Goal: Information Seeking & Learning: Learn about a topic

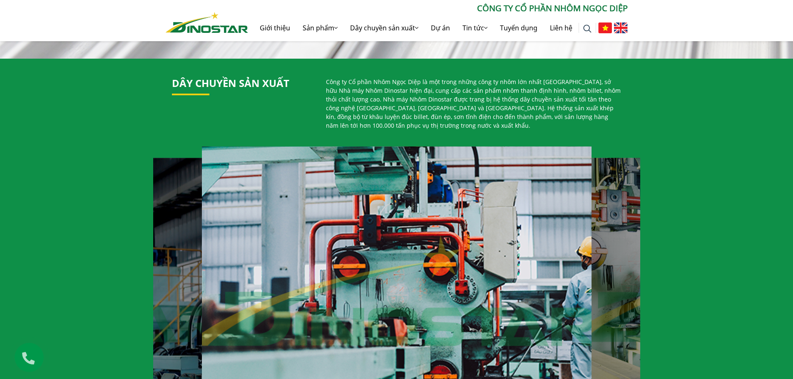
scroll to position [541, 0]
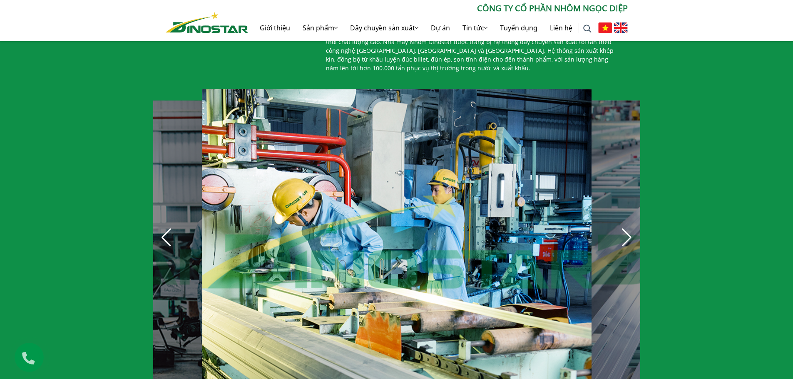
click at [630, 237] on div "Next slide" at bounding box center [627, 238] width 18 height 18
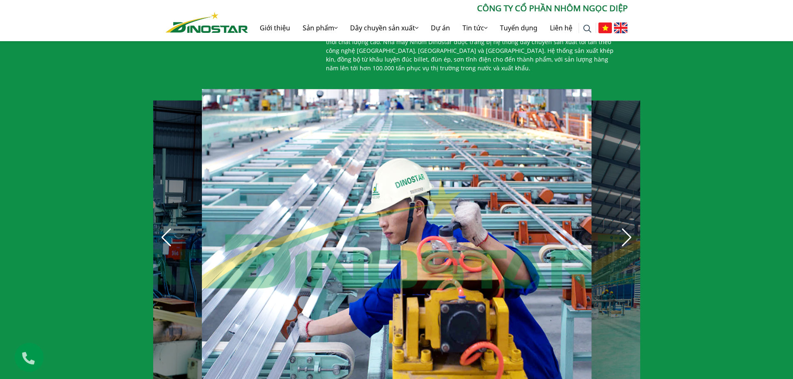
click at [630, 237] on div "Next slide" at bounding box center [627, 238] width 18 height 18
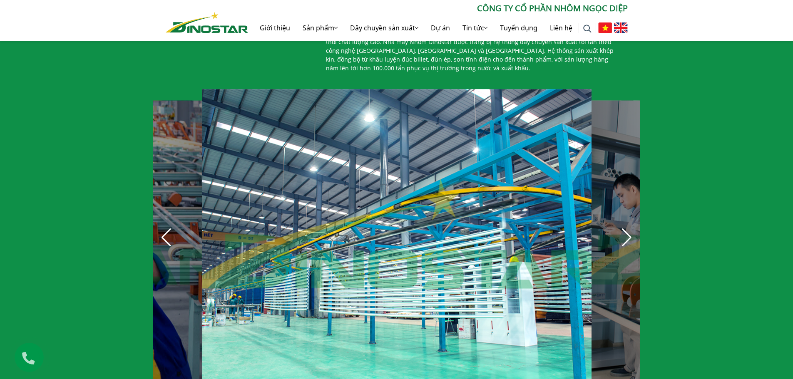
click at [630, 237] on div "Next slide" at bounding box center [627, 238] width 18 height 18
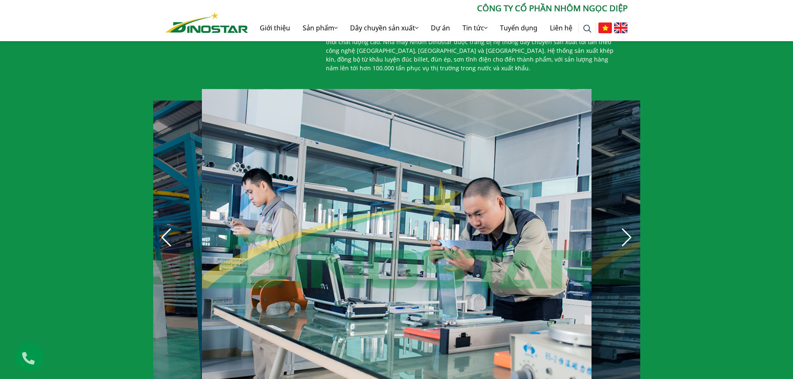
click at [630, 237] on div "Next slide" at bounding box center [627, 238] width 18 height 18
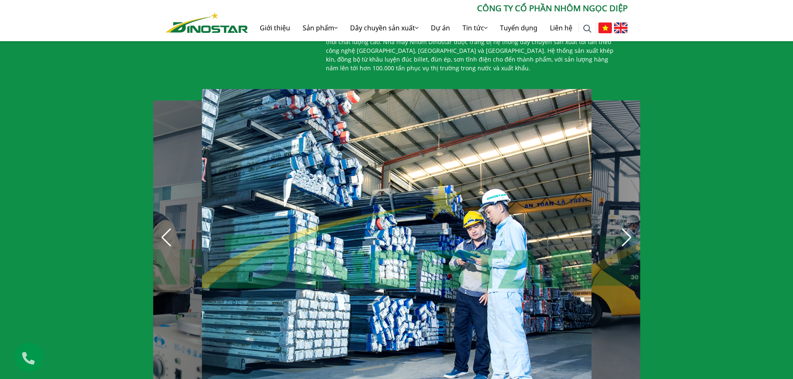
click at [631, 232] on div "Next slide" at bounding box center [627, 238] width 18 height 18
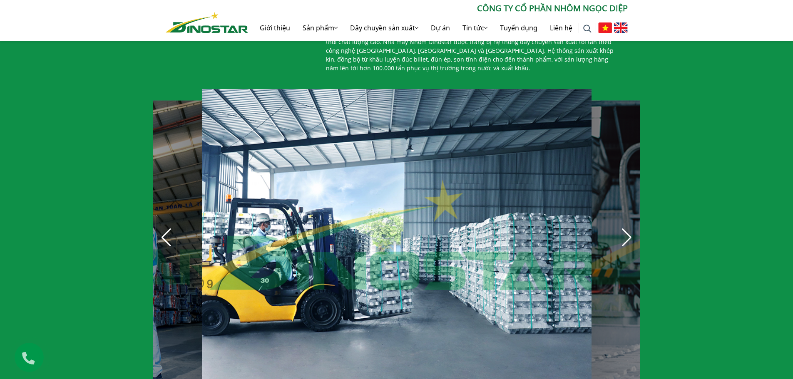
click at [631, 232] on div "Next slide" at bounding box center [627, 238] width 18 height 18
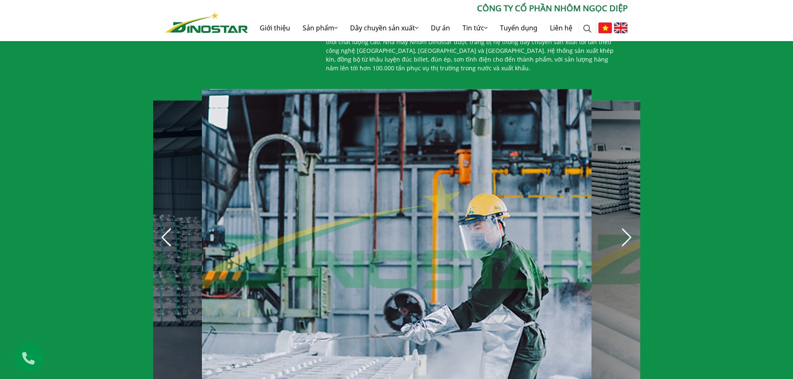
click at [631, 232] on div "Next slide" at bounding box center [627, 238] width 18 height 18
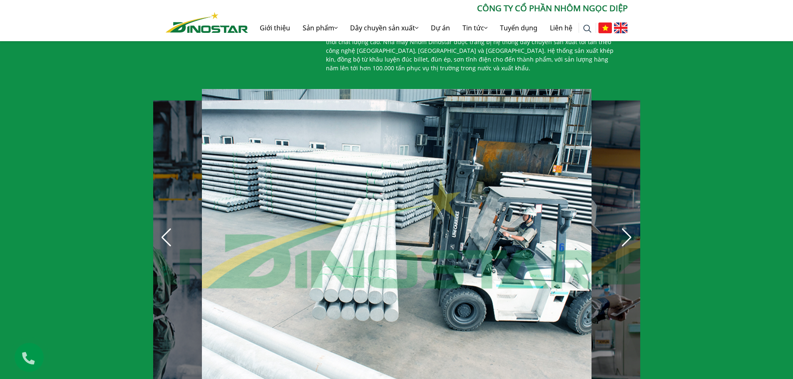
click at [631, 232] on div "Next slide" at bounding box center [627, 238] width 18 height 18
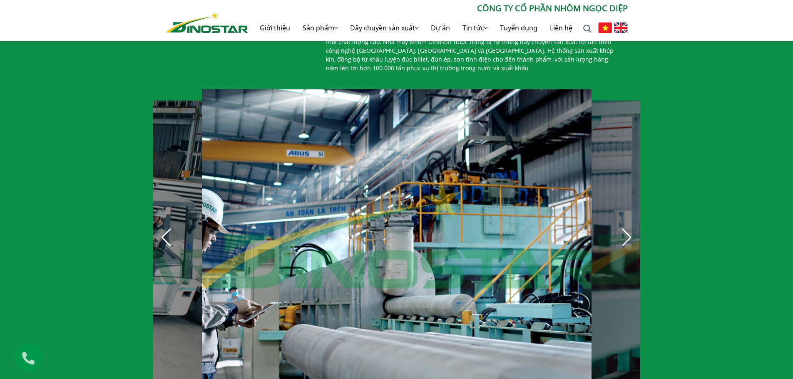
click at [631, 232] on div "Next slide" at bounding box center [627, 238] width 18 height 18
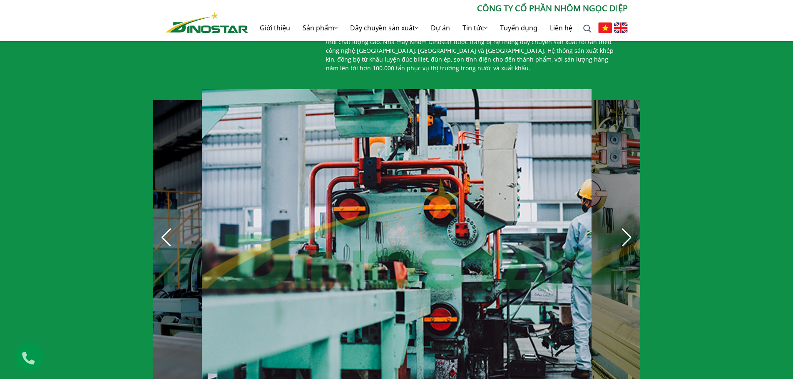
click at [631, 232] on div "Next slide" at bounding box center [627, 238] width 18 height 18
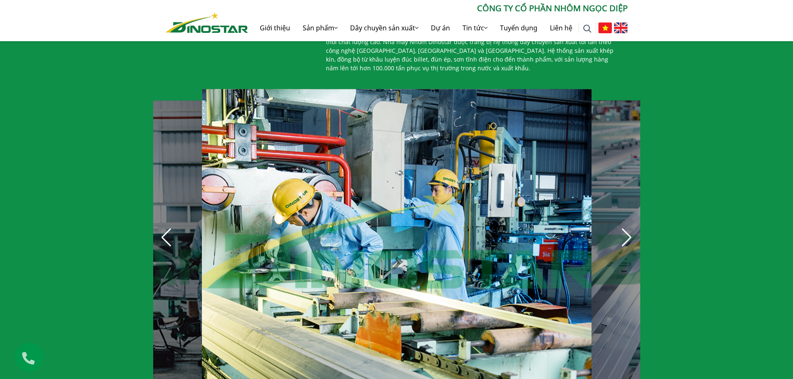
click at [631, 232] on div "Next slide" at bounding box center [627, 238] width 18 height 18
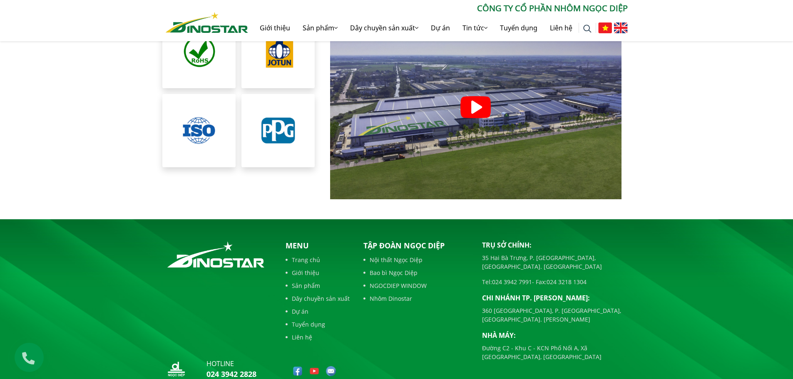
scroll to position [1903, 0]
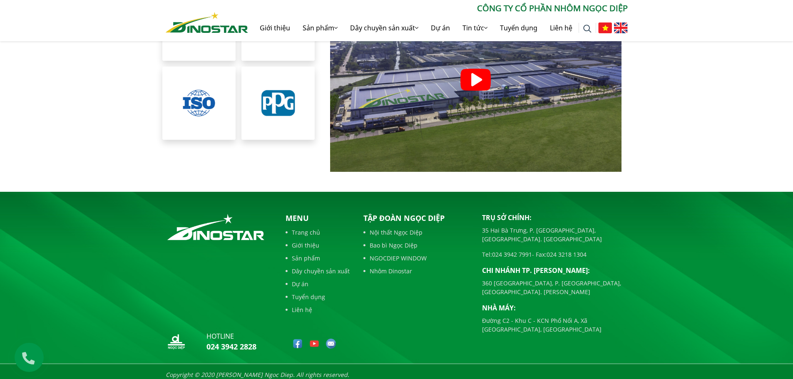
click at [570, 313] on div "Trụ sở chính: 35 Hai Bà Trưng, P. Cửa Nam, Tp. Hà Nội Tel: 024 3942 7991 - Fax:…" at bounding box center [555, 284] width 158 height 143
drag, startPoint x: 544, startPoint y: 308, endPoint x: 484, endPoint y: 296, distance: 61.2
click at [484, 316] on p "Đường C2 - Khu C - KCN Phố Nối A, Xã [GEOGRAPHIC_DATA], [GEOGRAPHIC_DATA]" at bounding box center [555, 324] width 146 height 17
copy p "Đường C2 - Khu C - KCN Phố Nối A, Xã [GEOGRAPHIC_DATA], [GEOGRAPHIC_DATA]"
click at [708, 227] on footer "hotline 024 3942 2828 Menu Trang chủ Giới thiệu Sản phẩm Dây chuyền sản xuất Dự…" at bounding box center [396, 289] width 793 height 194
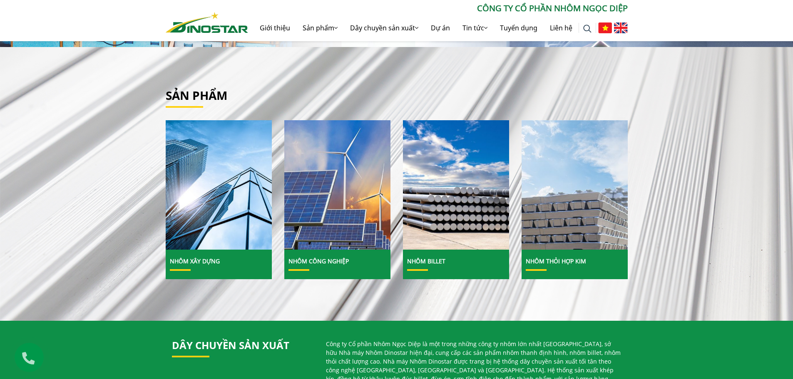
scroll to position [0, 0]
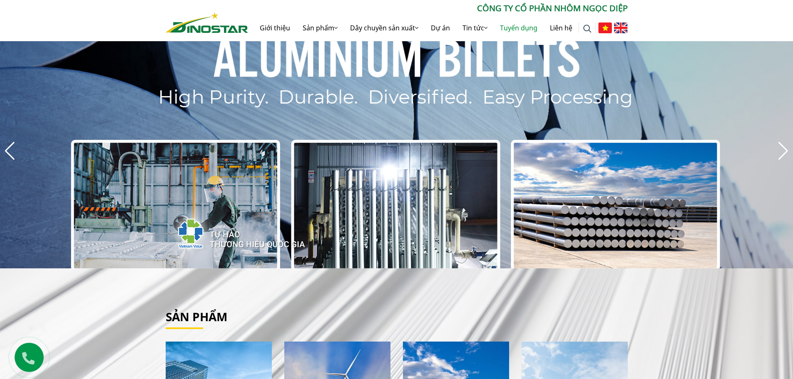
click at [526, 26] on link "Tuyển dụng" at bounding box center [519, 28] width 50 height 27
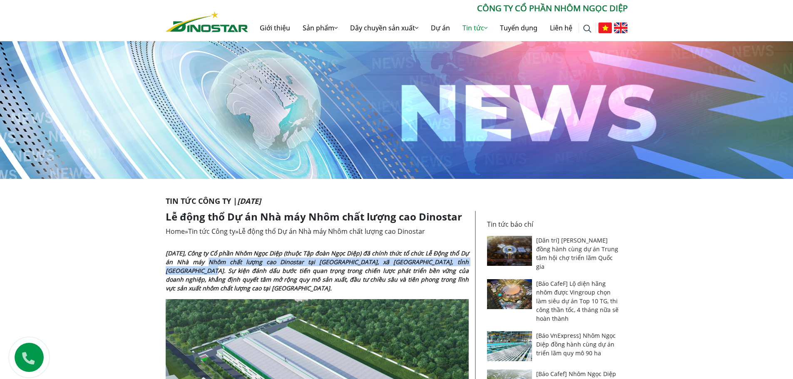
drag, startPoint x: 198, startPoint y: 262, endPoint x: 176, endPoint y: 274, distance: 24.8
click at [176, 274] on strong "Ngày 9/8/2025, Công ty Cổ phần Nhôm Ngọc Diệp (thuộc Tập đoàn Ngọc Diệp) đã chí…" at bounding box center [317, 270] width 303 height 43
copy strong "hà máy Nhôm chất lượng cao Dinostar tại Khu công nghiệp Phố Nối A, xã Như Quỳnh…"
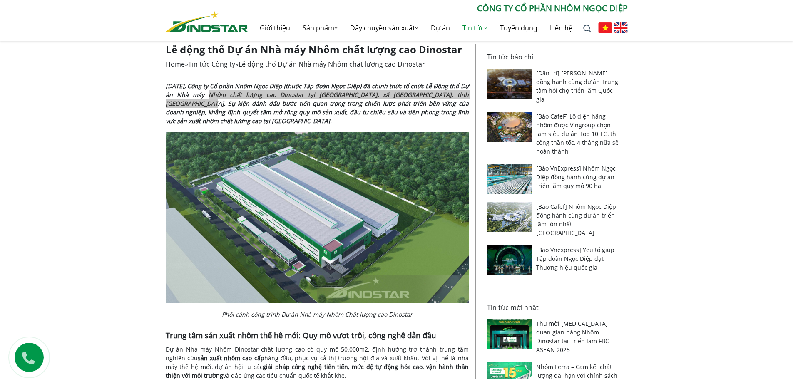
scroll to position [125, 0]
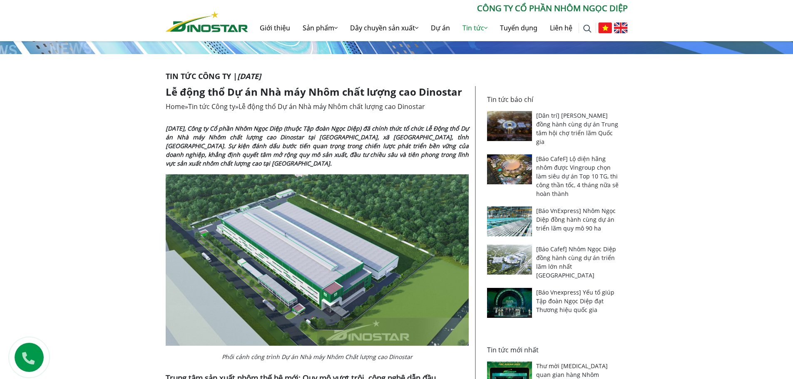
click at [185, 151] on strong "Ngày 9/8/2025, Công ty Cổ phần Nhôm Ngọc Diệp (thuộc Tập đoàn Ngọc Diệp) đã chí…" at bounding box center [317, 145] width 303 height 43
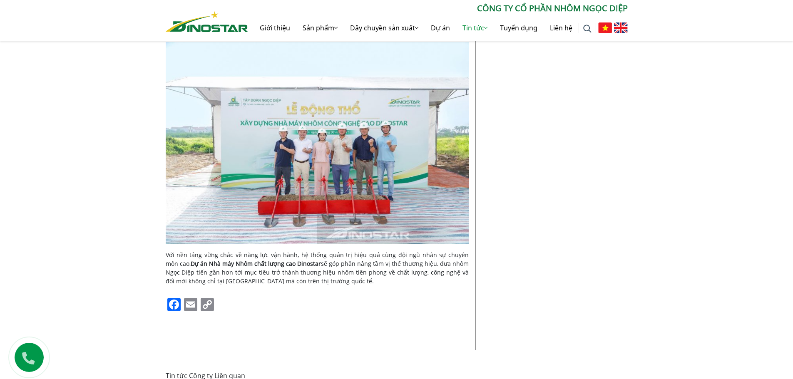
scroll to position [1166, 0]
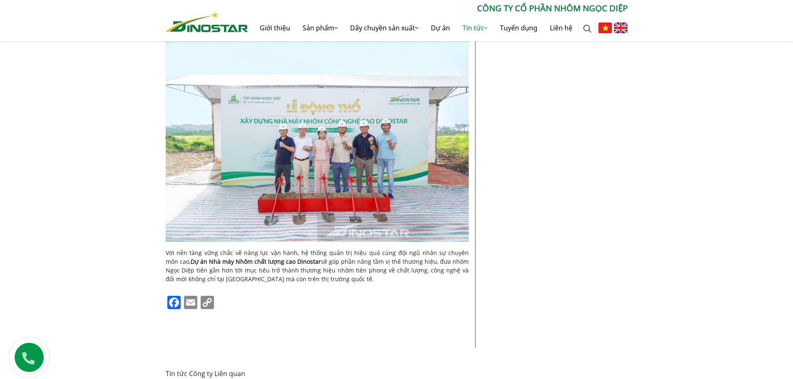
click at [277, 167] on img at bounding box center [317, 141] width 303 height 202
click at [304, 151] on img at bounding box center [317, 141] width 303 height 202
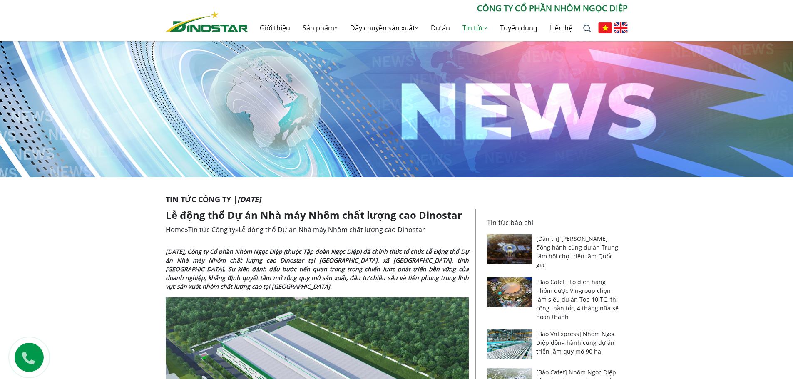
scroll to position [0, 0]
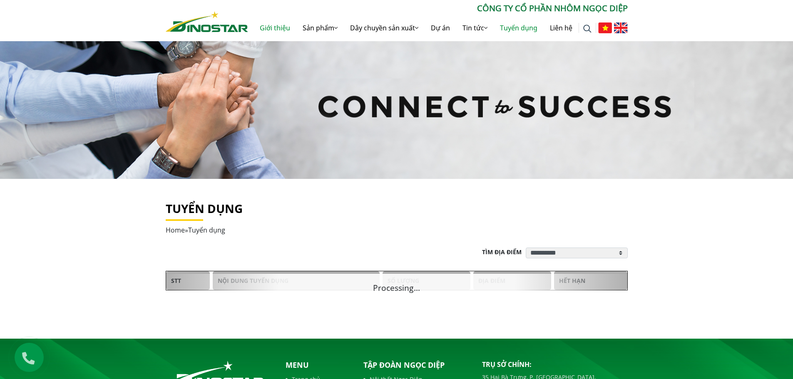
click at [269, 27] on link "Giới thiệu" at bounding box center [275, 28] width 43 height 27
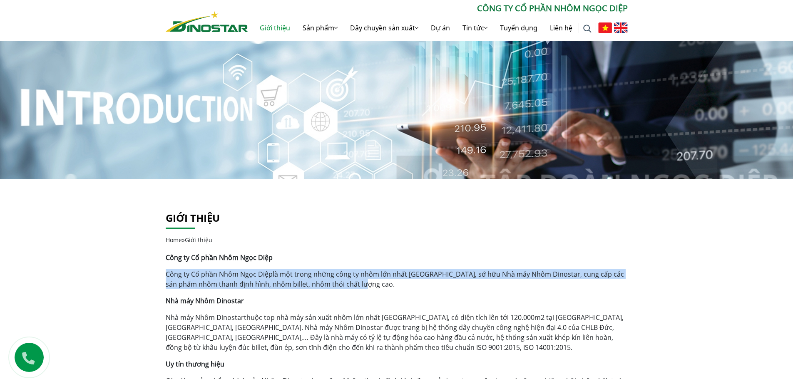
drag, startPoint x: 381, startPoint y: 281, endPoint x: 159, endPoint y: 272, distance: 221.7
click at [346, 279] on p "Công ty Cổ phần Nhôm Ngọc Diệp là một trong những công ty nhôm lớn nhất Việt Na…" at bounding box center [397, 279] width 462 height 20
drag, startPoint x: 366, startPoint y: 284, endPoint x: 156, endPoint y: 274, distance: 210.5
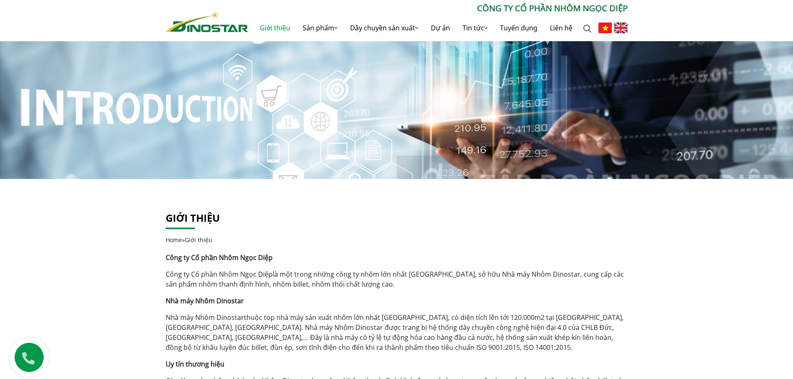
click at [322, 294] on div "Công ty Cổ phần Nhôm Ngọc Diệp Công ty Cổ phần Nhôm Ngọc Diệp là một trong nhữn…" at bounding box center [397, 339] width 462 height 173
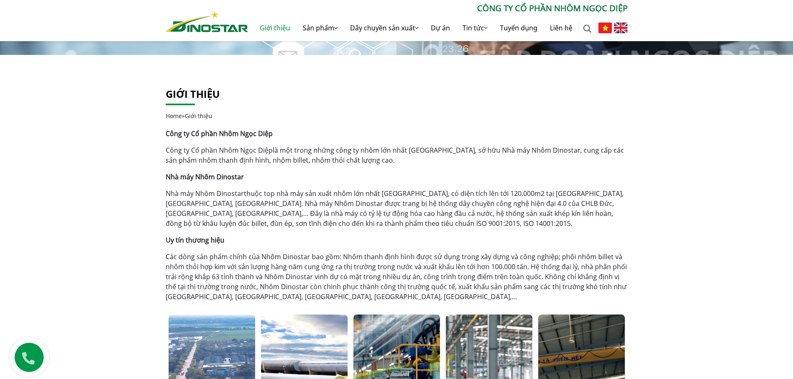
scroll to position [125, 0]
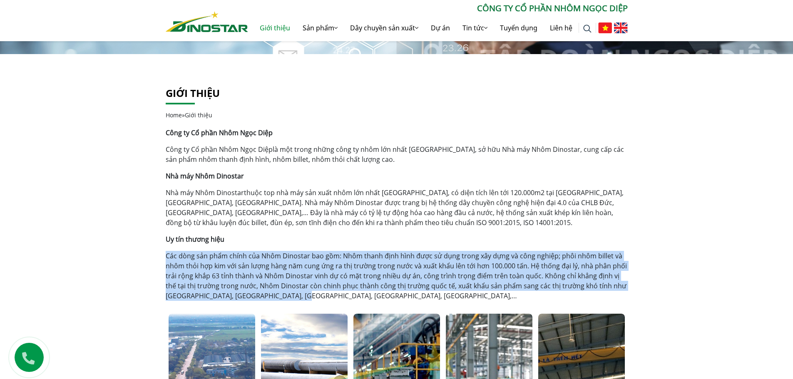
drag, startPoint x: 280, startPoint y: 298, endPoint x: 149, endPoint y: 255, distance: 138.1
click at [353, 271] on p "Các dòng sản phẩm chính của Nhôm Dinostar bao gồm: Nhôm thanh định hình được sử…" at bounding box center [397, 276] width 462 height 50
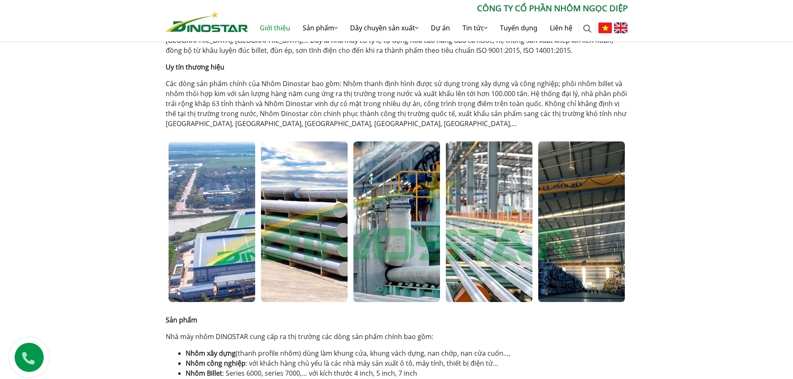
scroll to position [291, 0]
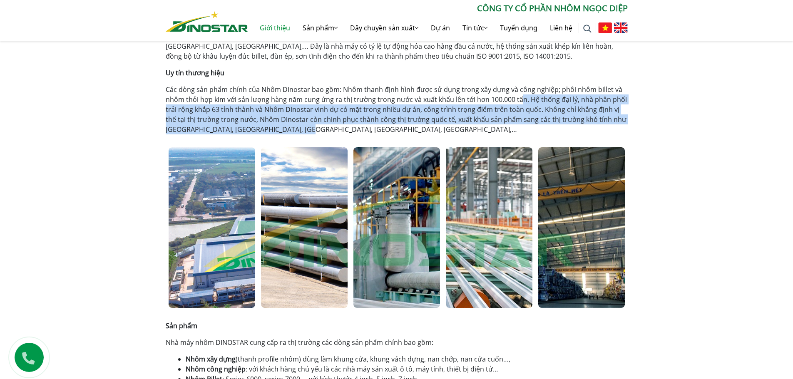
drag, startPoint x: 535, startPoint y: 104, endPoint x: 576, endPoint y: 126, distance: 47.0
click at [576, 126] on p "Các dòng sản phẩm chính của Nhôm Dinostar bao gồm: Nhôm thanh định hình được sử…" at bounding box center [397, 110] width 462 height 50
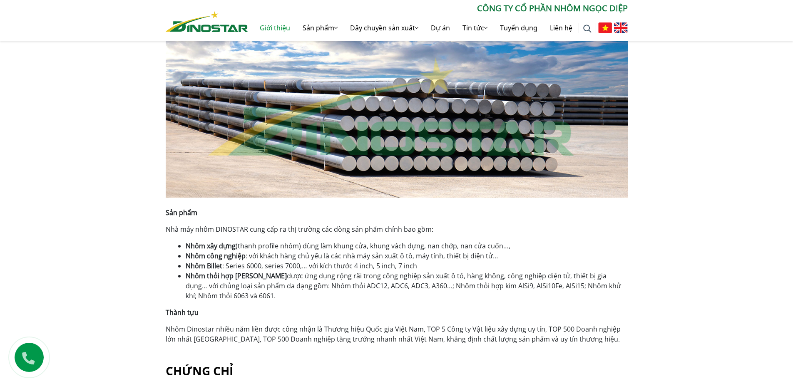
scroll to position [458, 0]
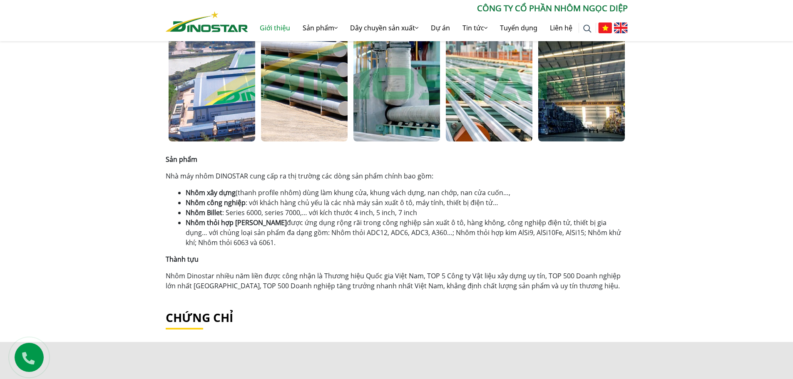
drag, startPoint x: 239, startPoint y: 177, endPoint x: 306, endPoint y: 245, distance: 96.0
click at [306, 245] on div "Sản phẩm Nhà máy nhôm DINOSTAR cung cấp ra thị trường các dòng sản phẩm chính b…" at bounding box center [397, 222] width 462 height 137
click at [306, 245] on li "Nhôm thỏi hợp kim được ứng dụng rộng rãi trong công nghiệp sản xuất ô tô, hàng …" at bounding box center [407, 233] width 442 height 30
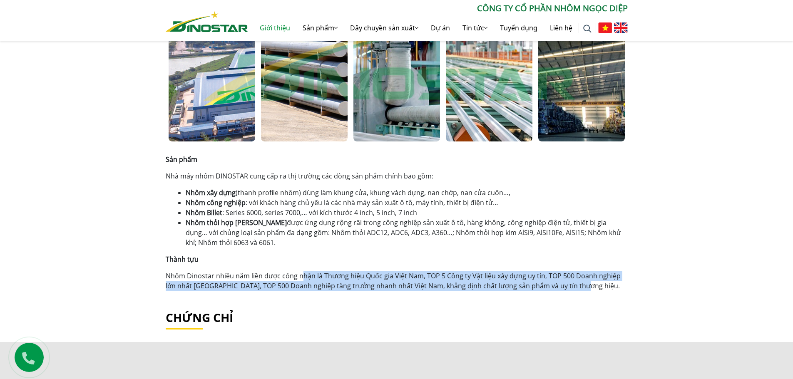
drag, startPoint x: 301, startPoint y: 276, endPoint x: 597, endPoint y: 289, distance: 296.7
click at [597, 289] on p "Nhôm Dinostar nhiều năm liền được công nhận là Thương hiệu Quốc gia Việt Nam, T…" at bounding box center [397, 281] width 462 height 20
drag, startPoint x: 481, startPoint y: 278, endPoint x: 145, endPoint y: 268, distance: 335.7
click at [145, 268] on div "Giới thiệu Home » Giới thiệu Công ty Cổ phần Nhôm Ngọc Diệp Công ty Cổ phần Nhô…" at bounding box center [396, 119] width 793 height 797
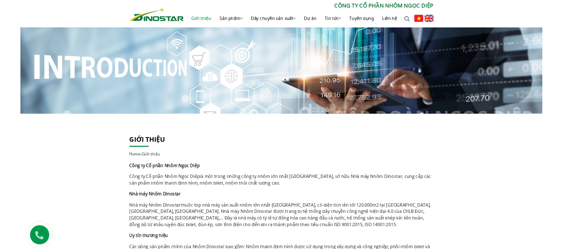
scroll to position [0, 0]
